Goal: Task Accomplishment & Management: Use online tool/utility

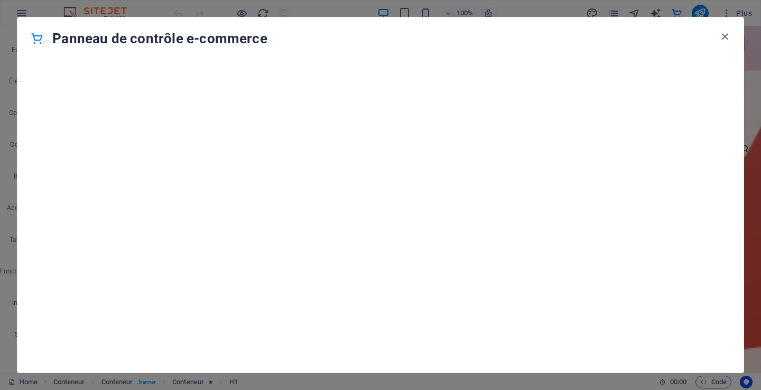
scroll to position [10178, 0]
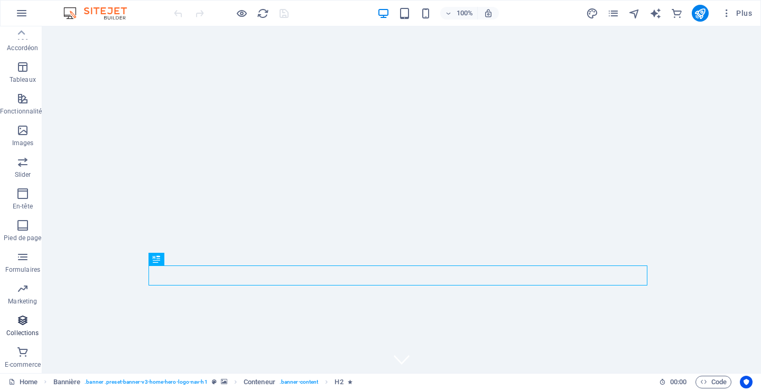
scroll to position [160, 0]
click at [18, 361] on p "E-commerce" at bounding box center [23, 365] width 36 height 8
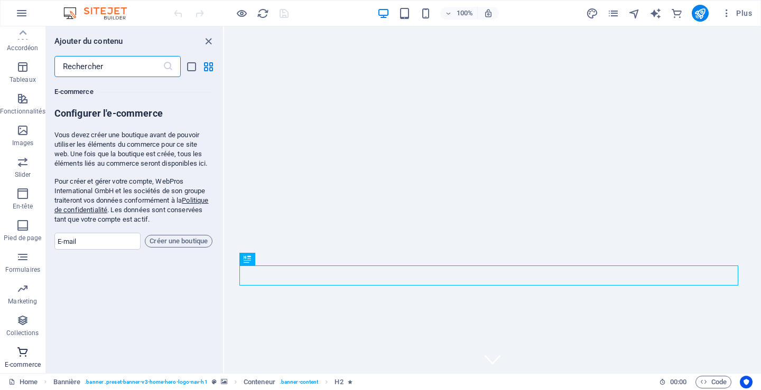
scroll to position [10178, 0]
click at [162, 240] on span "Créer une boutique" at bounding box center [178, 241] width 58 height 13
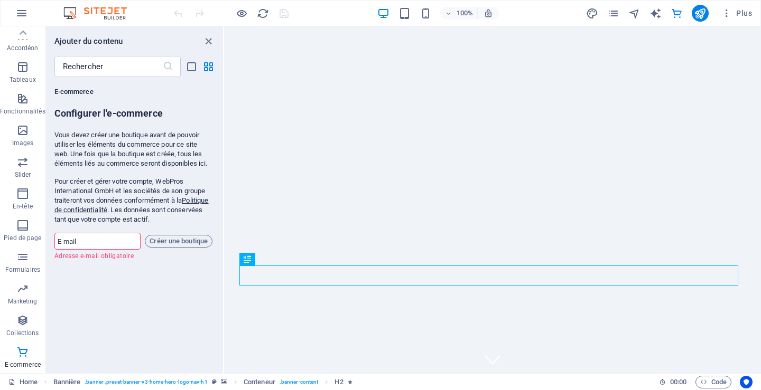
click at [82, 243] on input "email" at bounding box center [97, 241] width 87 height 17
type input "Info@flagscollection.com"
click at [183, 240] on span "Créer une boutique" at bounding box center [178, 241] width 58 height 13
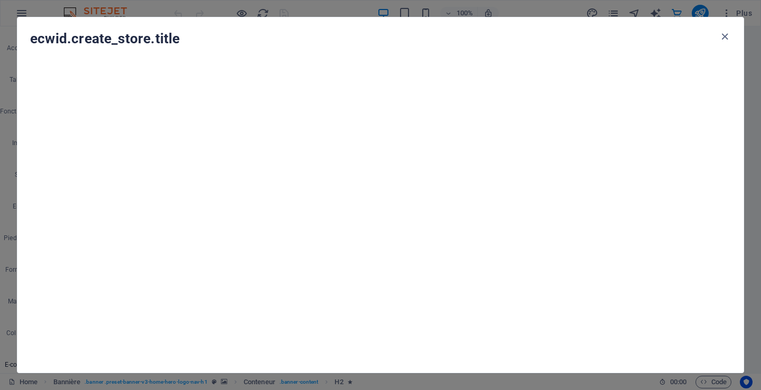
click at [100, 38] on h4 "ecwid.create_store.title" at bounding box center [374, 38] width 688 height 17
click at [64, 32] on h4 "ecwid.create_store.title" at bounding box center [374, 38] width 688 height 17
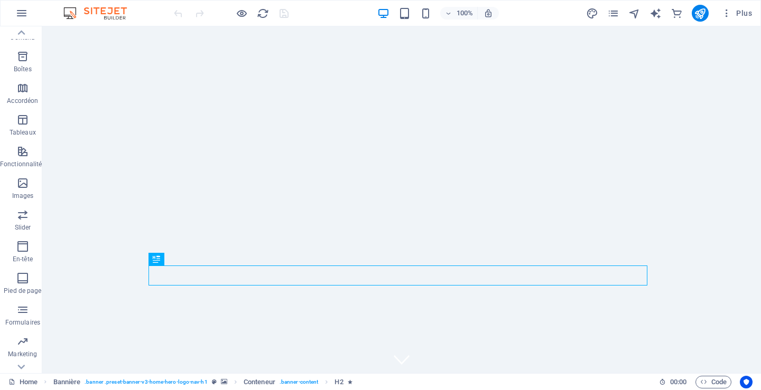
scroll to position [160, 0]
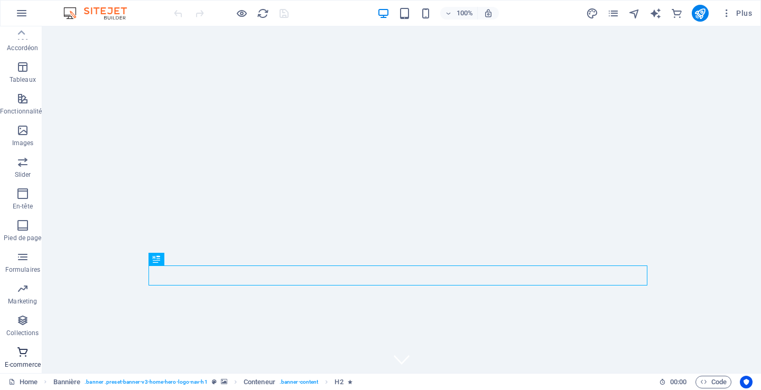
click at [22, 363] on p "E-commerce" at bounding box center [23, 365] width 36 height 8
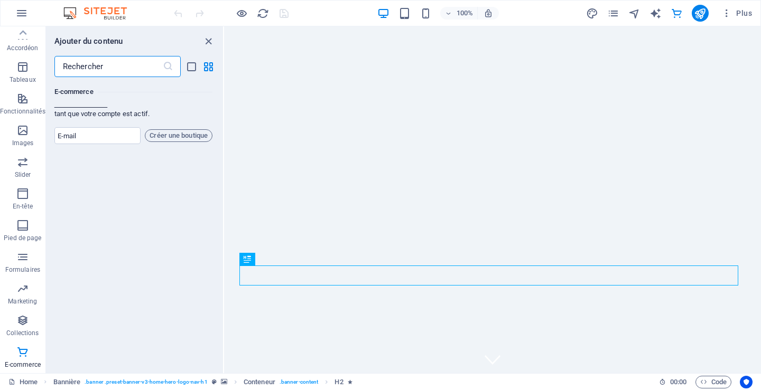
scroll to position [10295, 0]
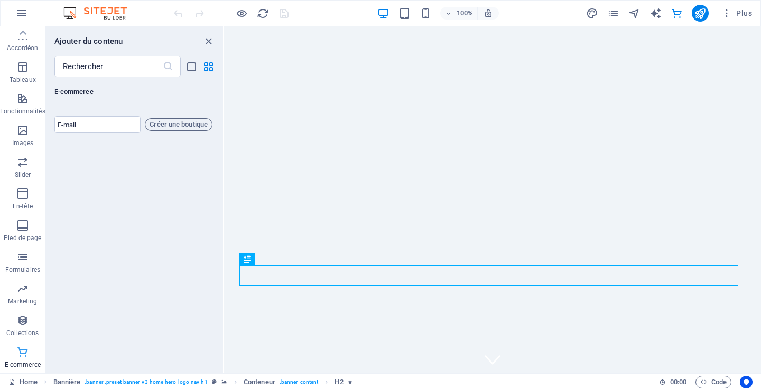
click at [15, 362] on p "E-commerce" at bounding box center [23, 365] width 36 height 8
click at [27, 362] on p "E-commerce" at bounding box center [23, 365] width 36 height 8
click at [24, 350] on icon "button" at bounding box center [22, 352] width 13 height 13
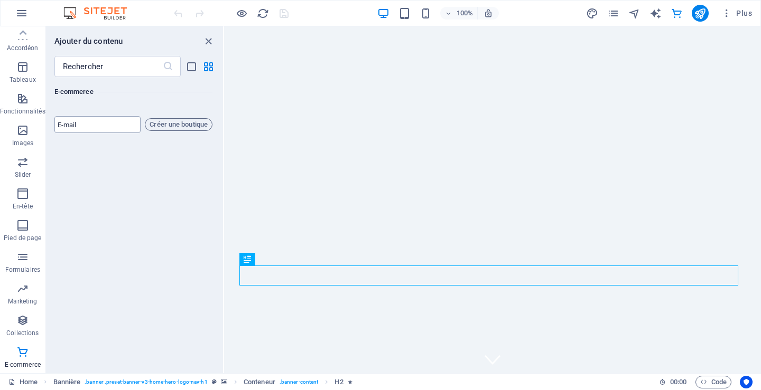
click at [101, 126] on input "email" at bounding box center [97, 124] width 87 height 17
type input "drapeau.flags@videotron.ca"
click at [189, 123] on span "Créer une boutique" at bounding box center [178, 124] width 58 height 13
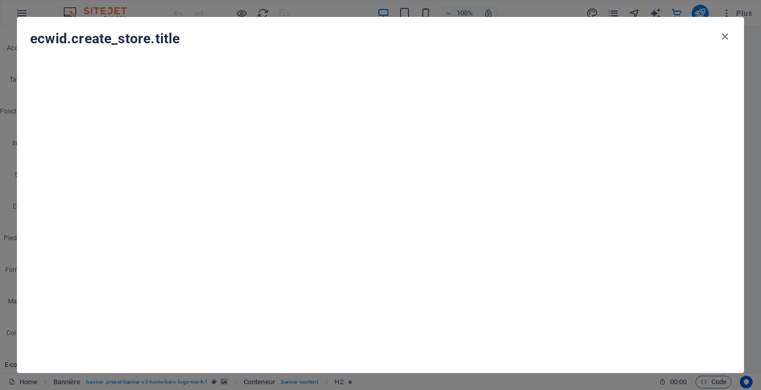
click at [63, 35] on h4 "ecwid.create_store.title" at bounding box center [374, 38] width 688 height 17
drag, startPoint x: 31, startPoint y: 36, endPoint x: 72, endPoint y: 37, distance: 41.2
click at [72, 37] on h4 "ecwid.create_store.title" at bounding box center [374, 38] width 688 height 17
click at [96, 37] on h4 "ecwid.create_store.title" at bounding box center [374, 38] width 688 height 17
click at [173, 31] on h4 "ecwid.create_store.title" at bounding box center [374, 38] width 688 height 17
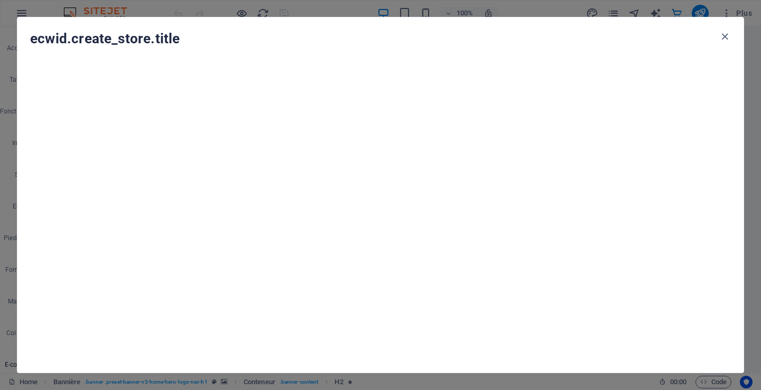
click at [180, 35] on h4 "ecwid.create_store.title" at bounding box center [374, 38] width 688 height 17
drag, startPoint x: 32, startPoint y: 36, endPoint x: 183, endPoint y: 35, distance: 150.5
click at [183, 35] on h4 "ecwid.create_store.title" at bounding box center [374, 38] width 688 height 17
copy h4 "ecwid.create_store.title"
